Goal: Task Accomplishment & Management: Manage account settings

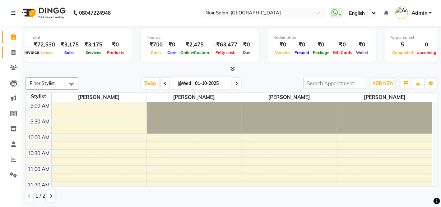
click at [14, 54] on icon at bounding box center [14, 52] width 4 height 5
select select "service"
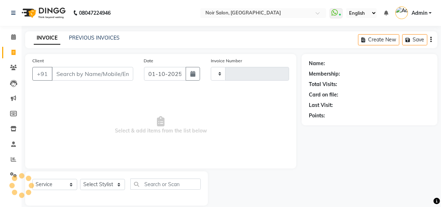
type input "1598"
select select "5495"
click at [84, 78] on input "Client" at bounding box center [93, 74] width 82 height 14
click at [101, 72] on input "Client" at bounding box center [93, 74] width 82 height 14
click at [92, 75] on input "Client" at bounding box center [93, 74] width 82 height 14
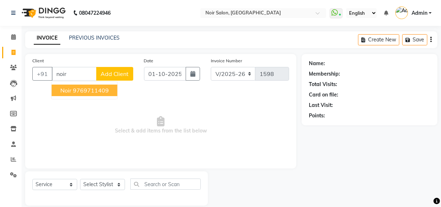
click at [87, 91] on ngb-highlight "9769711409" at bounding box center [91, 90] width 36 height 7
type input "9769711409"
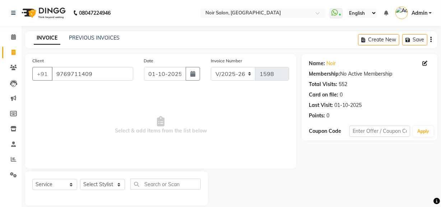
scroll to position [9, 0]
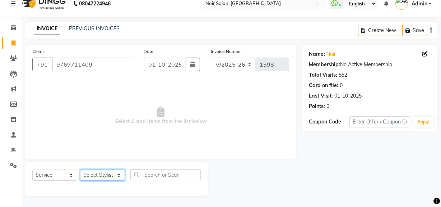
click at [94, 175] on select "Select Stylist [PERSON_NAME] [PERSON_NAME] Noir (Login) [PERSON_NAME] [PERSON_N…" at bounding box center [102, 174] width 45 height 11
select select "92142"
click at [80, 169] on select "Select Stylist [PERSON_NAME] [PERSON_NAME] Noir (Login) [PERSON_NAME] [PERSON_N…" at bounding box center [102, 174] width 45 height 11
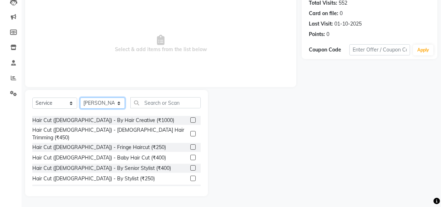
scroll to position [32, 0]
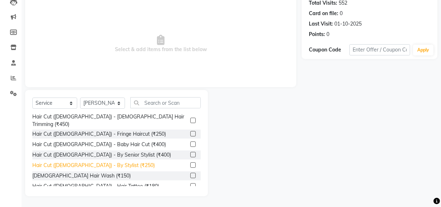
click at [101, 161] on div "Hair Cut ([DEMOGRAPHIC_DATA]) - By Stylist (₹250)" at bounding box center [93, 165] width 123 height 8
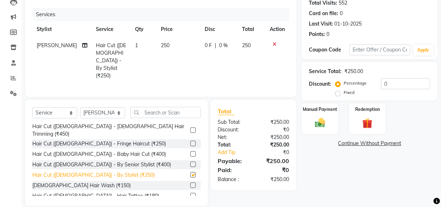
checkbox input "false"
click at [320, 122] on img at bounding box center [320, 122] width 17 height 12
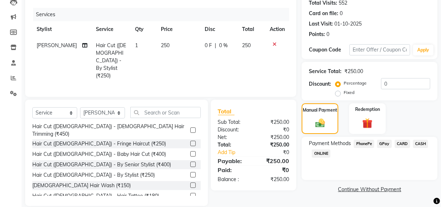
click at [417, 143] on span "CASH" at bounding box center [420, 143] width 15 height 8
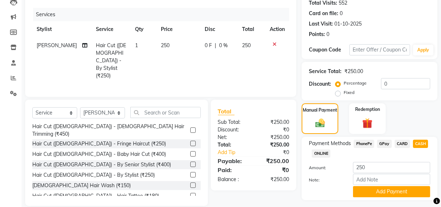
scroll to position [100, 0]
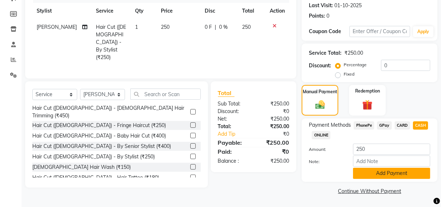
click at [410, 176] on button "Add Payment" at bounding box center [391, 172] width 77 height 11
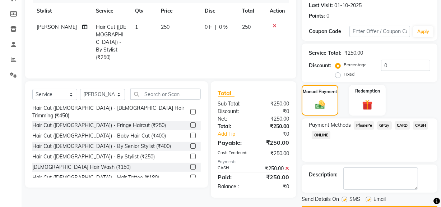
scroll to position [120, 0]
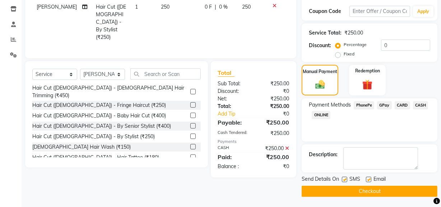
click at [343, 180] on label at bounding box center [344, 178] width 5 height 5
click at [343, 180] on input "checkbox" at bounding box center [344, 179] width 5 height 5
checkbox input "false"
click at [368, 179] on label at bounding box center [368, 178] width 5 height 5
click at [368, 179] on input "checkbox" at bounding box center [368, 179] width 5 height 5
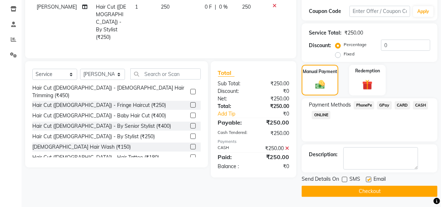
checkbox input "false"
click at [366, 189] on button "Checkout" at bounding box center [370, 190] width 136 height 11
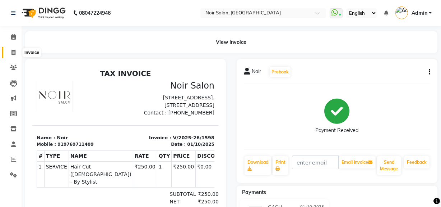
click at [12, 50] on icon at bounding box center [14, 52] width 4 height 5
select select "service"
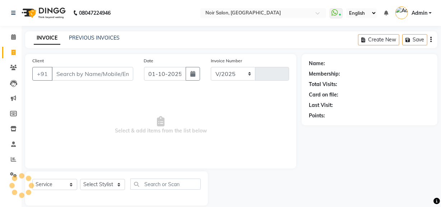
select select "5495"
type input "1599"
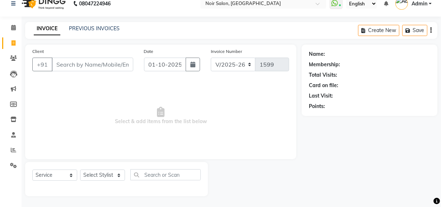
click at [65, 68] on input "Client" at bounding box center [93, 65] width 82 height 14
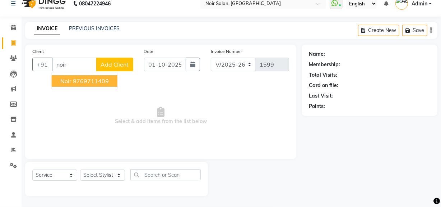
click at [72, 81] on button "Noir 9769711409" at bounding box center [85, 81] width 66 height 12
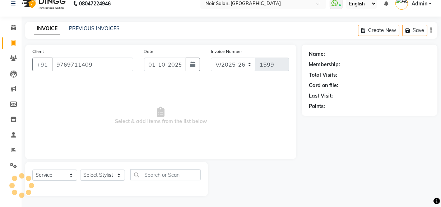
type input "9769711409"
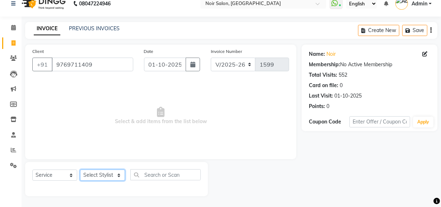
click at [93, 176] on select "Select Stylist [PERSON_NAME] [PERSON_NAME] Noir (Login) [PERSON_NAME] [PERSON_N…" at bounding box center [102, 174] width 45 height 11
select select "71171"
click at [80, 169] on select "Select Stylist [PERSON_NAME] [PERSON_NAME] Noir (Login) [PERSON_NAME] [PERSON_N…" at bounding box center [102, 174] width 45 height 11
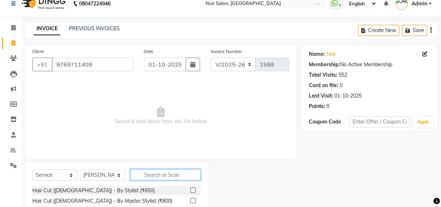
click at [155, 176] on input "text" at bounding box center [165, 174] width 70 height 11
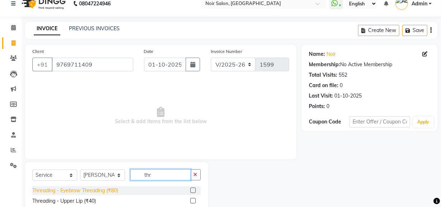
type input "thr"
click at [112, 190] on div "Threading - Eyebrow Threading (₹80)" at bounding box center [75, 191] width 86 height 8
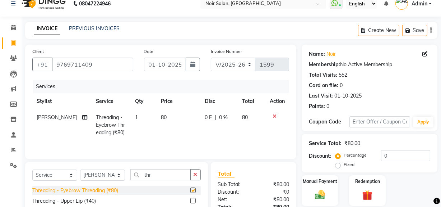
checkbox input "false"
click at [171, 115] on td "80" at bounding box center [179, 124] width 44 height 31
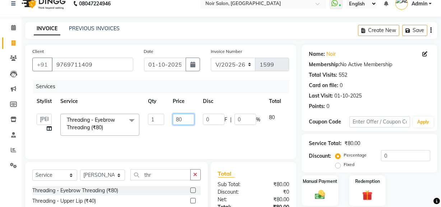
click at [184, 118] on input "80" at bounding box center [184, 119] width 22 height 11
type input "8"
type input "150"
click at [202, 137] on td "0 F | 0 %" at bounding box center [232, 124] width 66 height 31
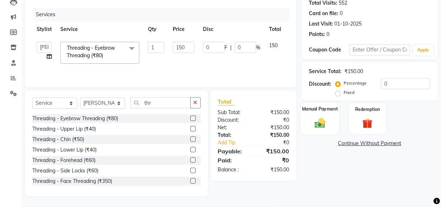
click at [320, 124] on img at bounding box center [320, 122] width 17 height 12
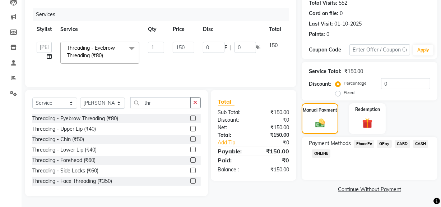
click at [381, 142] on span "GPay" at bounding box center [384, 143] width 15 height 8
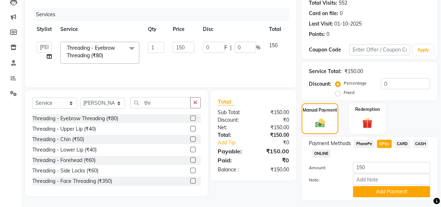
scroll to position [100, 0]
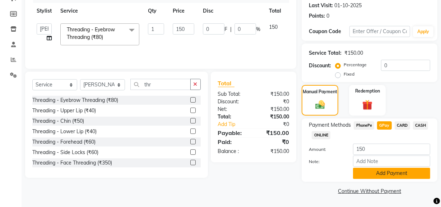
click at [392, 170] on button "Add Payment" at bounding box center [391, 172] width 77 height 11
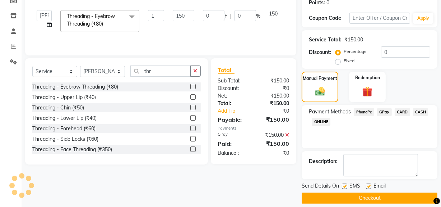
scroll to position [120, 0]
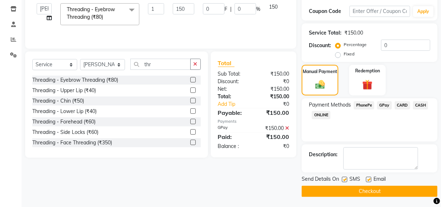
click at [344, 179] on label at bounding box center [344, 178] width 5 height 5
click at [344, 179] on input "checkbox" at bounding box center [344, 179] width 5 height 5
checkbox input "false"
click at [368, 179] on label at bounding box center [368, 178] width 5 height 5
click at [368, 179] on input "checkbox" at bounding box center [368, 179] width 5 height 5
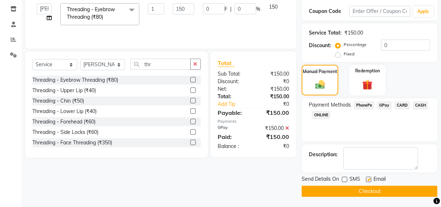
checkbox input "false"
click at [368, 188] on button "Checkout" at bounding box center [370, 190] width 136 height 11
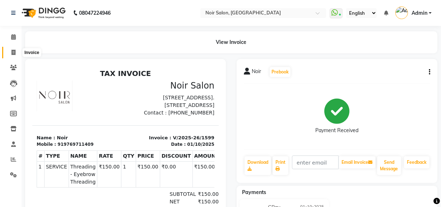
click at [14, 52] on icon at bounding box center [14, 52] width 4 height 5
select select "service"
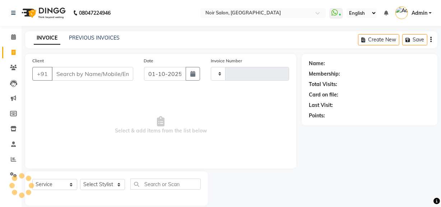
scroll to position [9, 0]
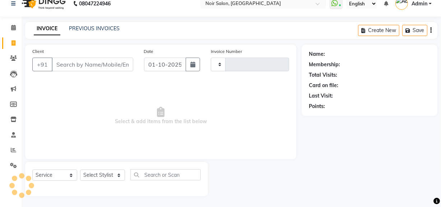
click at [72, 65] on input "Client" at bounding box center [93, 65] width 82 height 14
type input "1600"
select select "5495"
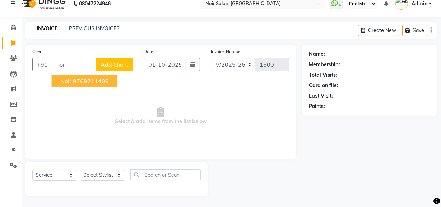
click at [71, 82] on span "Noir" at bounding box center [65, 80] width 11 height 7
type input "9769711409"
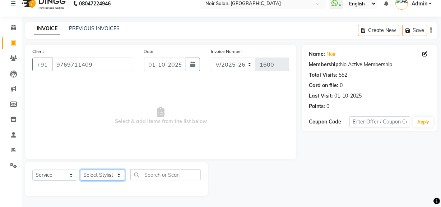
click at [91, 175] on select "Select Stylist [PERSON_NAME] [PERSON_NAME] Noir (Login) [PERSON_NAME] [PERSON_N…" at bounding box center [102, 174] width 45 height 11
select select "87449"
click at [80, 169] on select "Select Stylist [PERSON_NAME] [PERSON_NAME] Noir (Login) [PERSON_NAME] [PERSON_N…" at bounding box center [102, 174] width 45 height 11
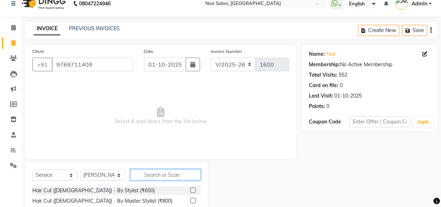
click at [161, 176] on input "text" at bounding box center [165, 174] width 70 height 11
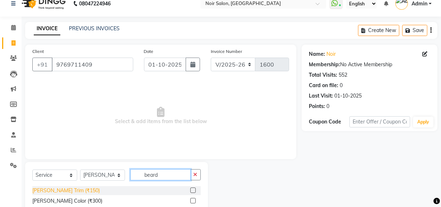
type input "beard"
click at [68, 190] on div "[PERSON_NAME] Trim (₹150)" at bounding box center [66, 191] width 68 height 8
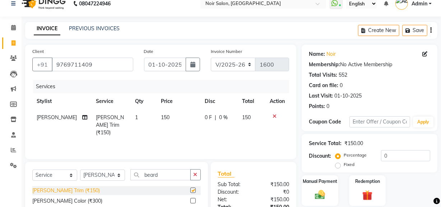
checkbox input "false"
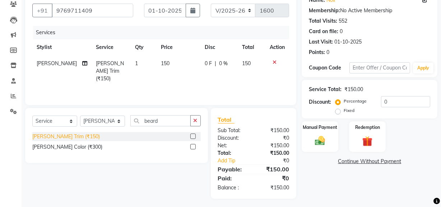
scroll to position [65, 0]
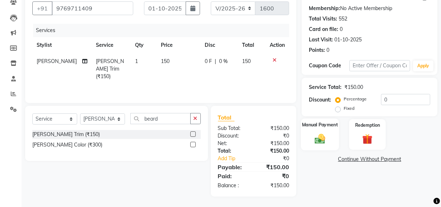
click at [322, 141] on img at bounding box center [320, 138] width 17 height 12
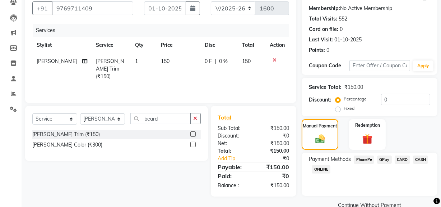
click at [385, 158] on span "GPay" at bounding box center [384, 159] width 15 height 8
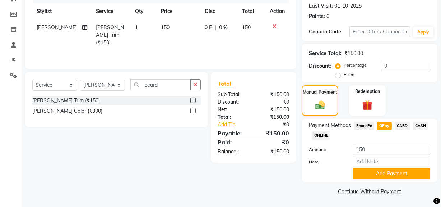
scroll to position [100, 0]
click at [385, 172] on button "Add Payment" at bounding box center [391, 172] width 77 height 11
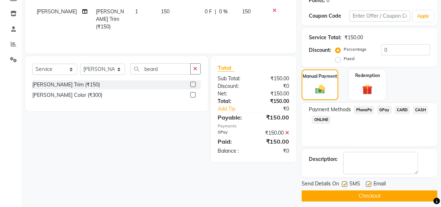
scroll to position [120, 0]
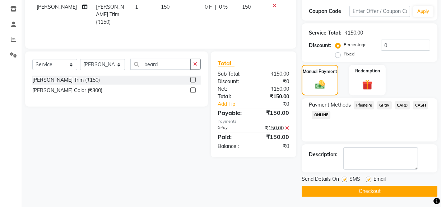
click at [345, 179] on label at bounding box center [344, 178] width 5 height 5
click at [345, 179] on input "checkbox" at bounding box center [344, 179] width 5 height 5
checkbox input "false"
click at [371, 179] on label at bounding box center [368, 178] width 5 height 5
click at [371, 179] on input "checkbox" at bounding box center [368, 179] width 5 height 5
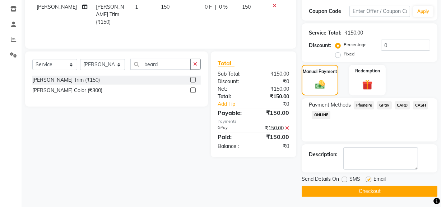
checkbox input "false"
click at [367, 190] on button "Checkout" at bounding box center [370, 190] width 136 height 11
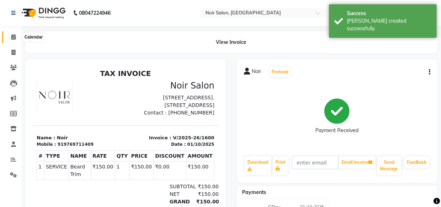
click at [14, 37] on icon at bounding box center [13, 36] width 5 height 5
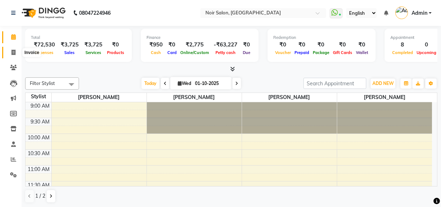
click at [12, 52] on icon at bounding box center [14, 52] width 4 height 5
select select "service"
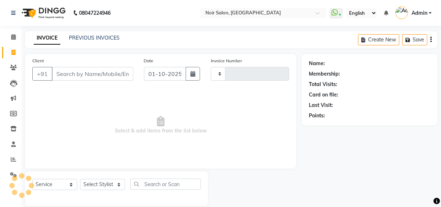
type input "1601"
select select "5495"
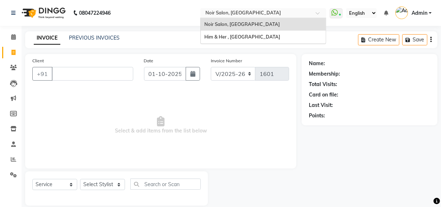
drag, startPoint x: 280, startPoint y: 8, endPoint x: 242, endPoint y: 1, distance: 38.4
click at [279, 8] on div "Select Location × Noir Salon, [GEOGRAPHIC_DATA]" at bounding box center [264, 13] width 126 height 10
click at [83, 74] on input "Client" at bounding box center [93, 74] width 82 height 14
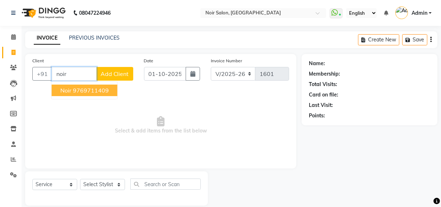
click at [95, 89] on ngb-highlight "9769711409" at bounding box center [91, 90] width 36 height 7
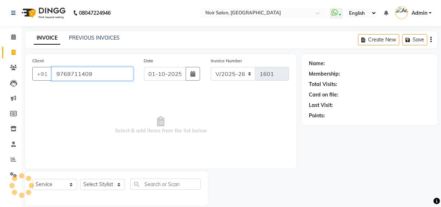
type input "9769711409"
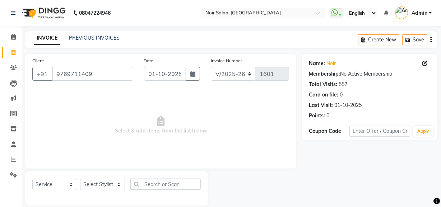
scroll to position [9, 0]
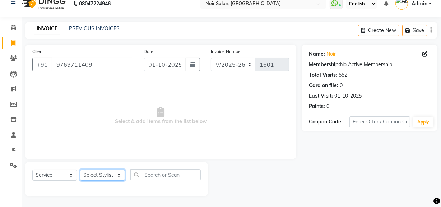
click at [84, 174] on select "Select Stylist [PERSON_NAME] [PERSON_NAME] Noir (Login) [PERSON_NAME] [PERSON_N…" at bounding box center [102, 174] width 45 height 11
select select "87449"
click at [80, 169] on select "Select Stylist [PERSON_NAME] [PERSON_NAME] Noir (Login) [PERSON_NAME] [PERSON_N…" at bounding box center [102, 174] width 45 height 11
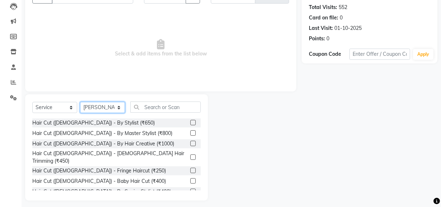
scroll to position [81, 0]
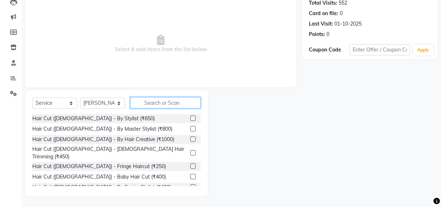
click at [163, 106] on input "text" at bounding box center [165, 102] width 70 height 11
click at [168, 104] on input "text" at bounding box center [165, 102] width 70 height 11
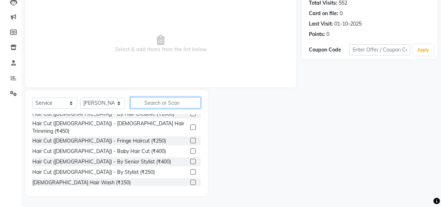
scroll to position [32, 0]
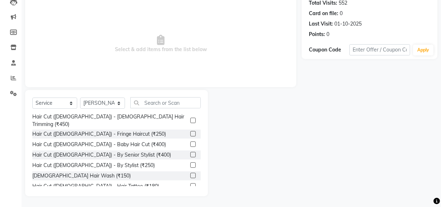
click at [107, 142] on div "Hair Cut ([DEMOGRAPHIC_DATA]) - Baby Hair Cut (₹400)" at bounding box center [116, 144] width 169 height 9
click at [107, 141] on div "Hair Cut ([DEMOGRAPHIC_DATA]) - Baby Hair Cut (₹400)" at bounding box center [99, 145] width 134 height 8
checkbox input "false"
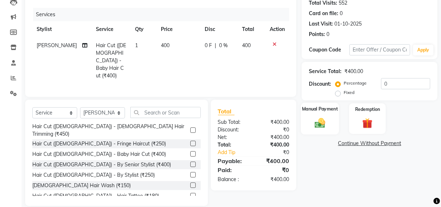
click at [325, 124] on img at bounding box center [320, 122] width 17 height 12
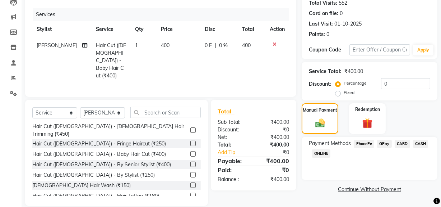
click at [421, 144] on span "CASH" at bounding box center [420, 143] width 15 height 8
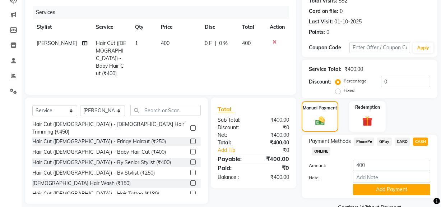
scroll to position [100, 0]
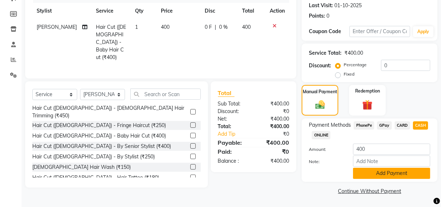
click at [396, 176] on button "Add Payment" at bounding box center [391, 172] width 77 height 11
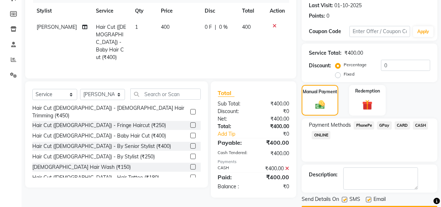
scroll to position [120, 0]
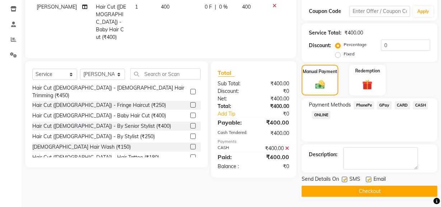
click at [343, 176] on div at bounding box center [344, 180] width 5 height 8
click at [368, 179] on label at bounding box center [368, 178] width 5 height 5
click at [368, 179] on input "checkbox" at bounding box center [368, 179] width 5 height 5
checkbox input "false"
click at [344, 178] on label at bounding box center [344, 178] width 5 height 5
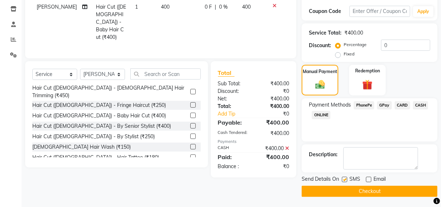
click at [344, 178] on input "checkbox" at bounding box center [344, 179] width 5 height 5
checkbox input "false"
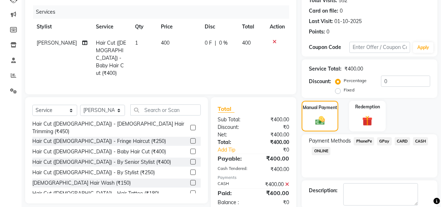
scroll to position [98, 0]
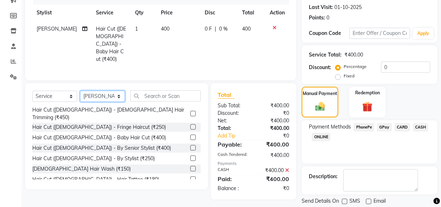
click at [89, 92] on select "Select Stylist [PERSON_NAME] [PERSON_NAME] Noir (Login) [PERSON_NAME] [PERSON_N…" at bounding box center [102, 96] width 45 height 11
select select "92142"
click at [80, 91] on select "Select Stylist [PERSON_NAME] [PERSON_NAME] Noir (Login) [PERSON_NAME] [PERSON_N…" at bounding box center [102, 96] width 45 height 11
click at [171, 92] on input "text" at bounding box center [165, 95] width 70 height 11
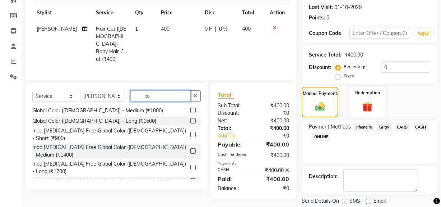
scroll to position [0, 0]
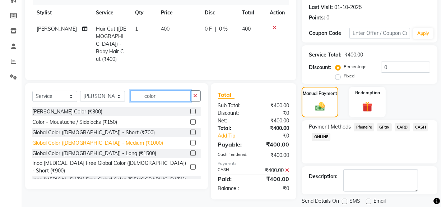
type input "color"
click at [99, 141] on div "Global Color ([DEMOGRAPHIC_DATA]) - Medium (₹1000)" at bounding box center [97, 143] width 131 height 8
checkbox input "false"
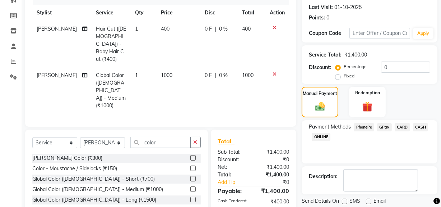
click at [161, 72] on span "1000" at bounding box center [167, 75] width 12 height 6
select select "92142"
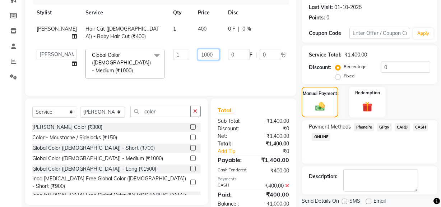
click at [198, 54] on input "1000" at bounding box center [209, 54] width 22 height 11
type input "1"
type input "999"
click at [381, 127] on span "GPay" at bounding box center [384, 127] width 15 height 8
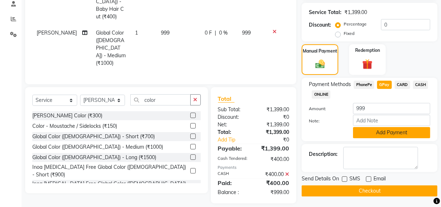
click at [385, 133] on button "Add Payment" at bounding box center [391, 132] width 77 height 11
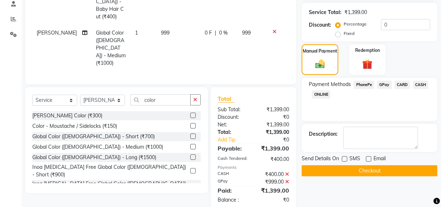
scroll to position [137, 0]
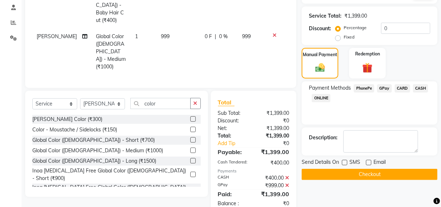
click at [342, 174] on button "Checkout" at bounding box center [370, 174] width 136 height 11
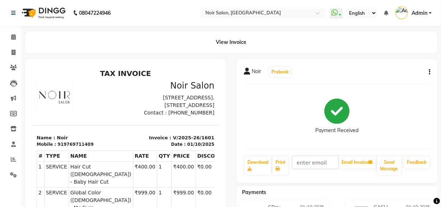
click at [53, 88] on img at bounding box center [54, 95] width 36 height 31
click at [11, 41] on link "Calendar" at bounding box center [10, 37] width 17 height 12
